Goal: Task Accomplishment & Management: Complete application form

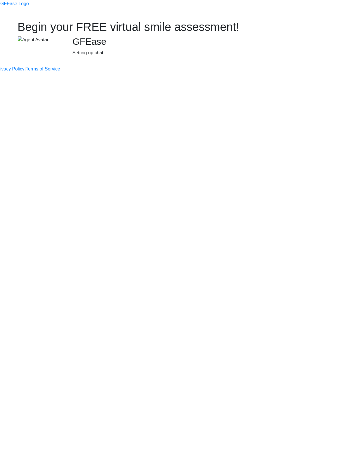
click at [99, 59] on div "Begin your FREE virtual smile assessment! GFEase Setting up chat..." at bounding box center [177, 39] width 329 height 39
click at [29, 5] on div at bounding box center [12, 7] width 33 height 14
click at [287, 0] on div at bounding box center [178, 0] width 356 height 0
click at [159, 59] on div "Begin your FREE virtual smile assessment! GFEase Setting up chat..." at bounding box center [177, 39] width 329 height 39
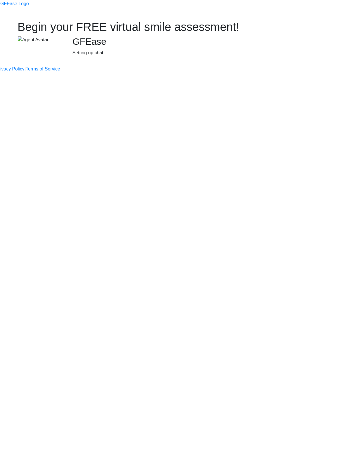
click at [306, 72] on body "Begin your FREE virtual smile assessment! GFEase Setting up chat... Privacy Pol…" at bounding box center [178, 36] width 356 height 72
click at [241, 59] on div "Begin your FREE virtual smile assessment! GFEase Setting up chat..." at bounding box center [177, 39] width 329 height 39
click at [266, 72] on body "Begin your FREE virtual smile assessment! GFEase Setting up chat... Privacy Pol…" at bounding box center [178, 36] width 356 height 72
